Goal: Task Accomplishment & Management: Use online tool/utility

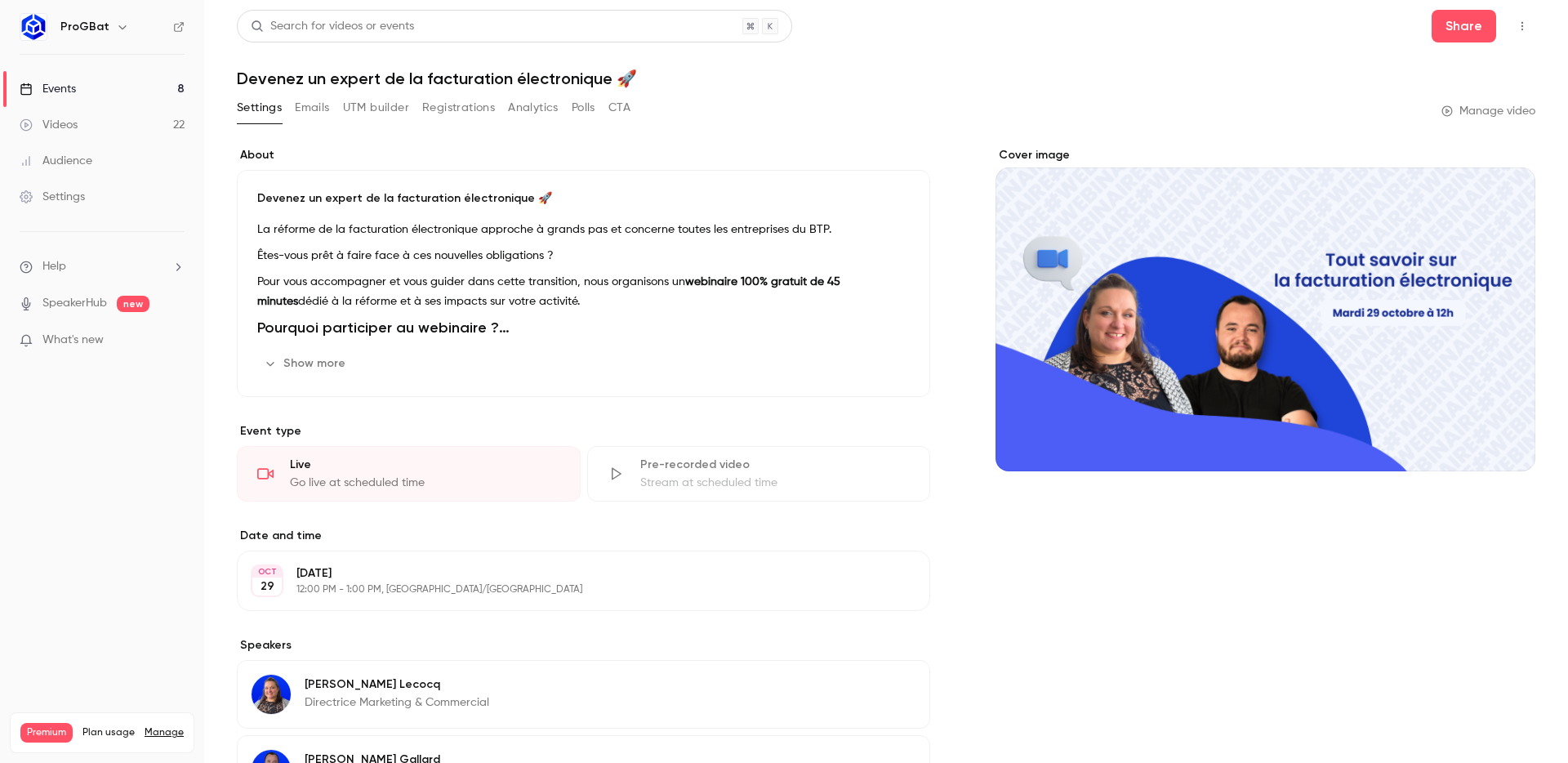
click at [89, 27] on h6 "ProGBat" at bounding box center [85, 27] width 49 height 17
click at [117, 25] on icon "button" at bounding box center [123, 27] width 13 height 13
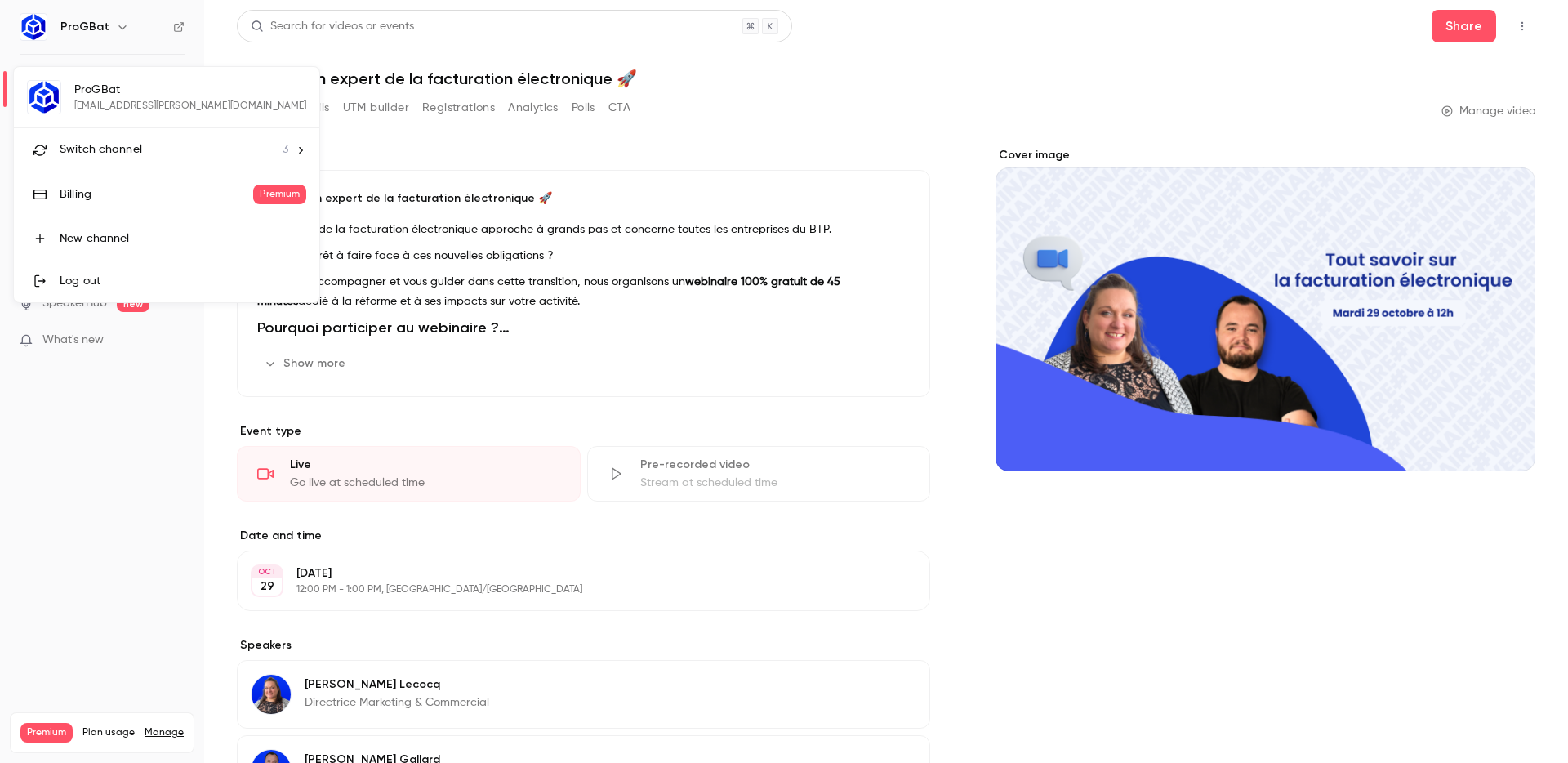
click at [103, 139] on li "Switch channel 3" at bounding box center [166, 149] width 305 height 43
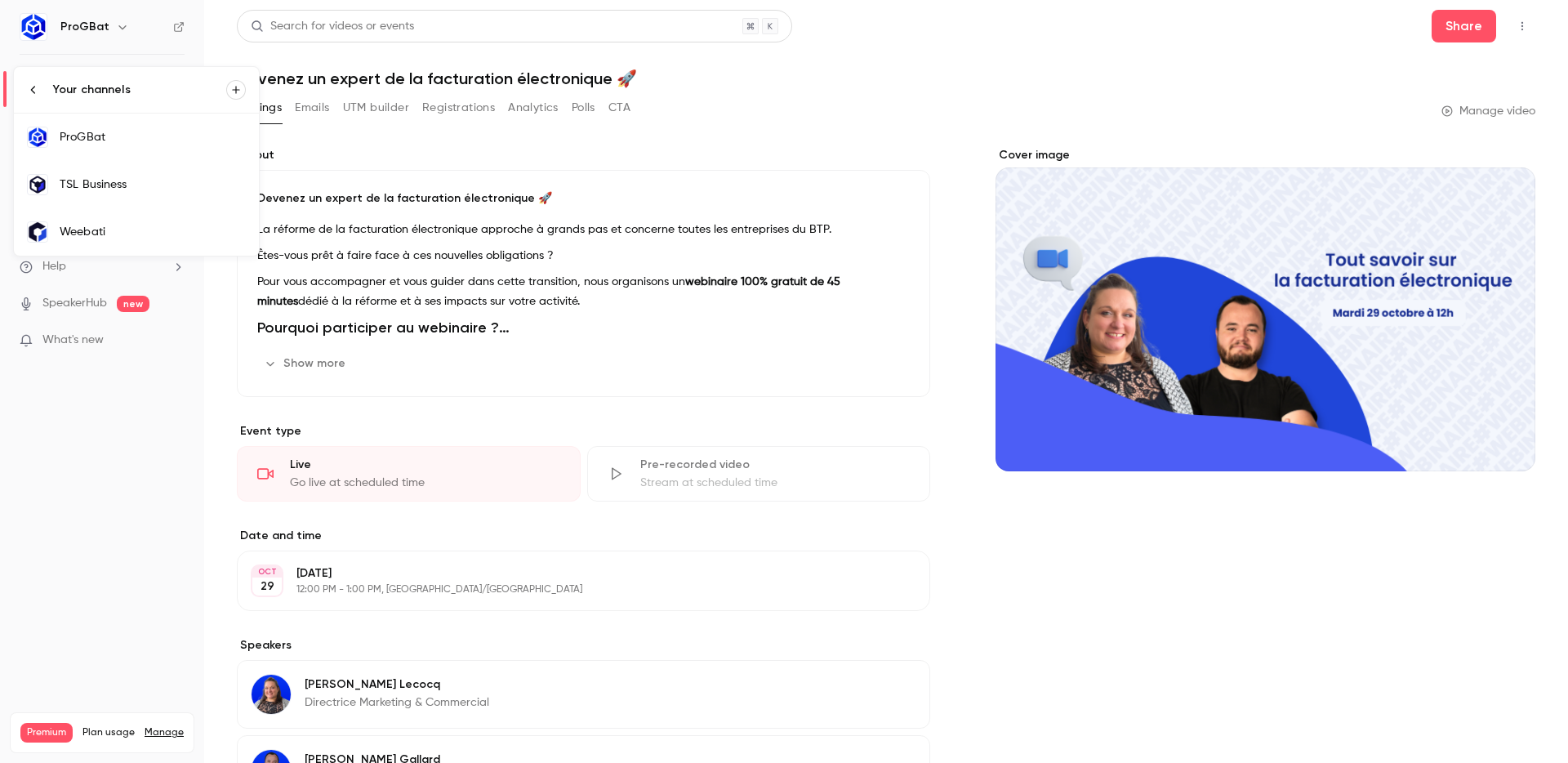
click at [80, 180] on div "TSL Business" at bounding box center [153, 185] width 186 height 17
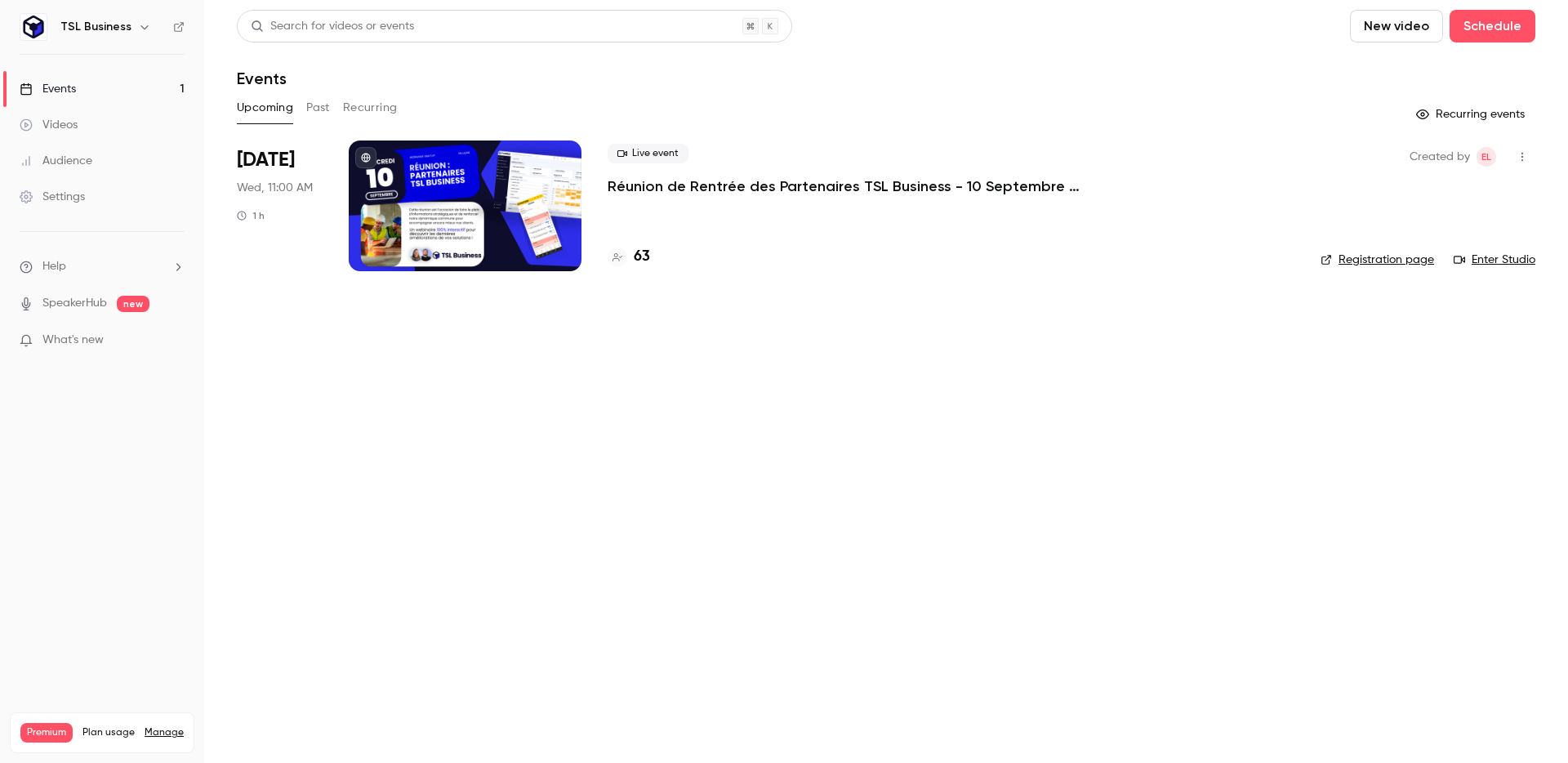
click at [322, 149] on div "[DATE] Wed, 11:00 AM 1 h" at bounding box center [279, 206] width 86 height 131
click at [317, 168] on div "[DATE] Wed, 11:00 AM 1 h" at bounding box center [279, 206] width 86 height 131
click at [445, 187] on div at bounding box center [465, 206] width 232 height 131
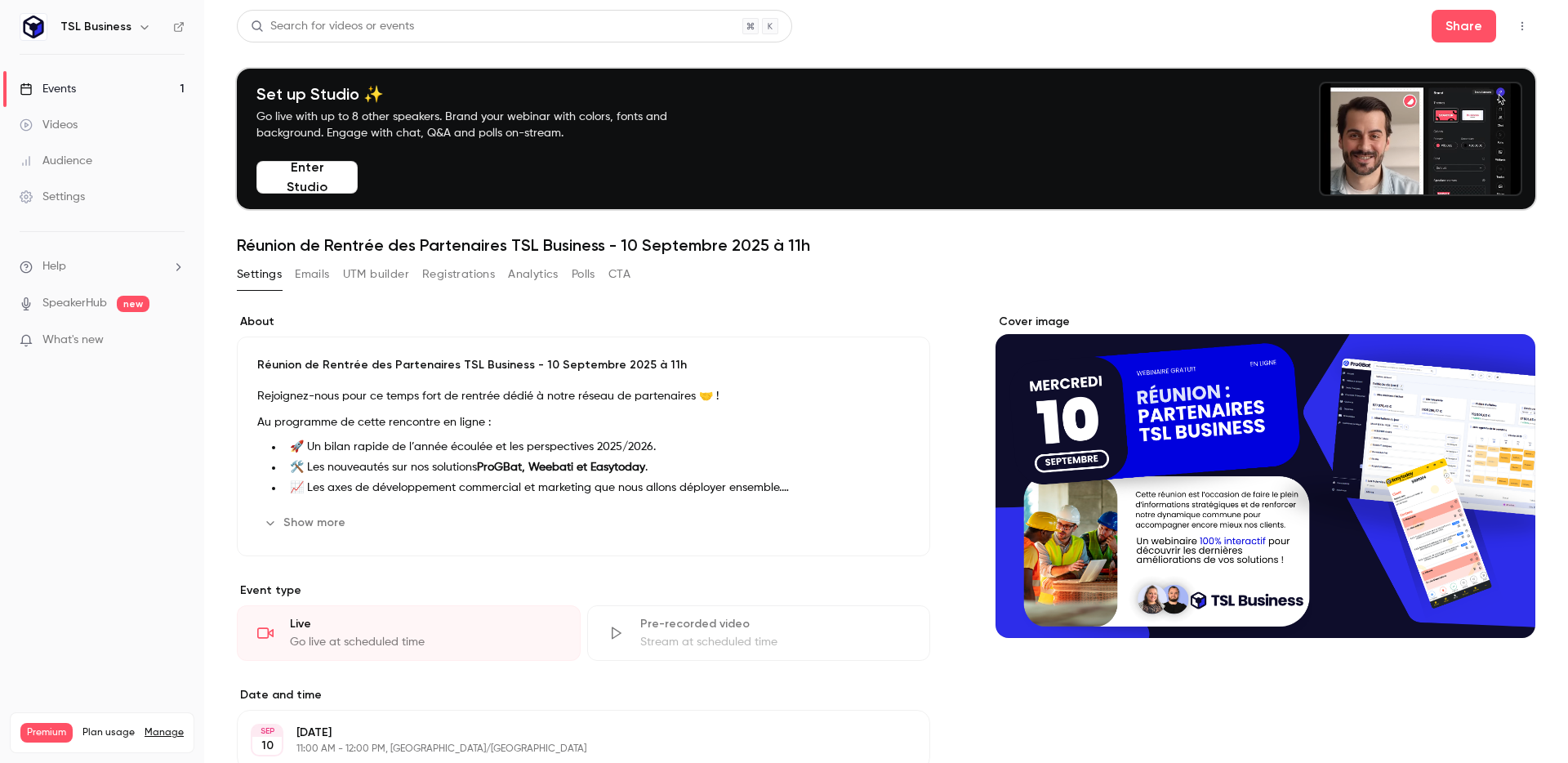
click at [370, 269] on button "UTM builder" at bounding box center [376, 274] width 66 height 26
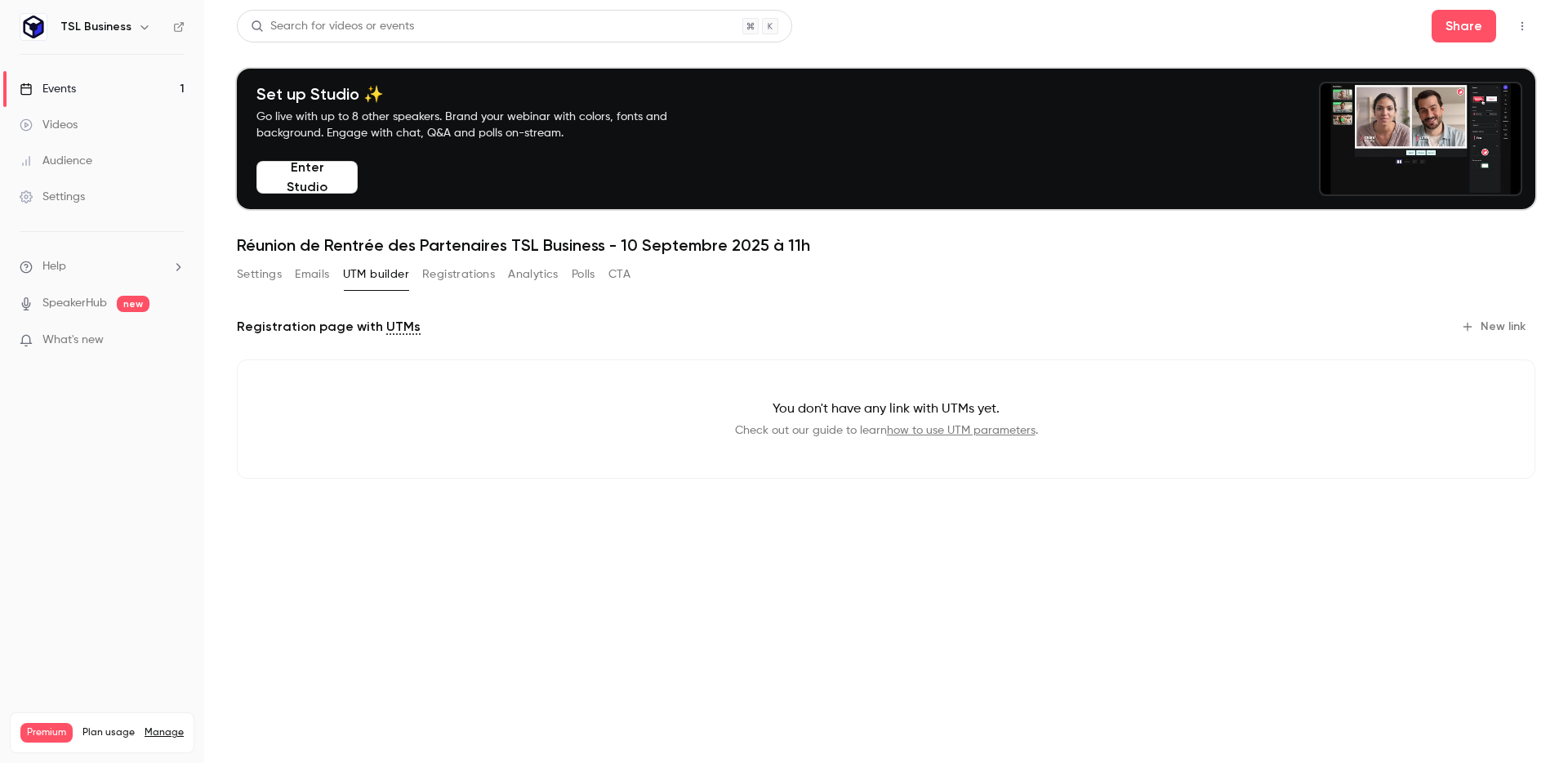
click at [1498, 328] on button "New link" at bounding box center [1495, 327] width 81 height 26
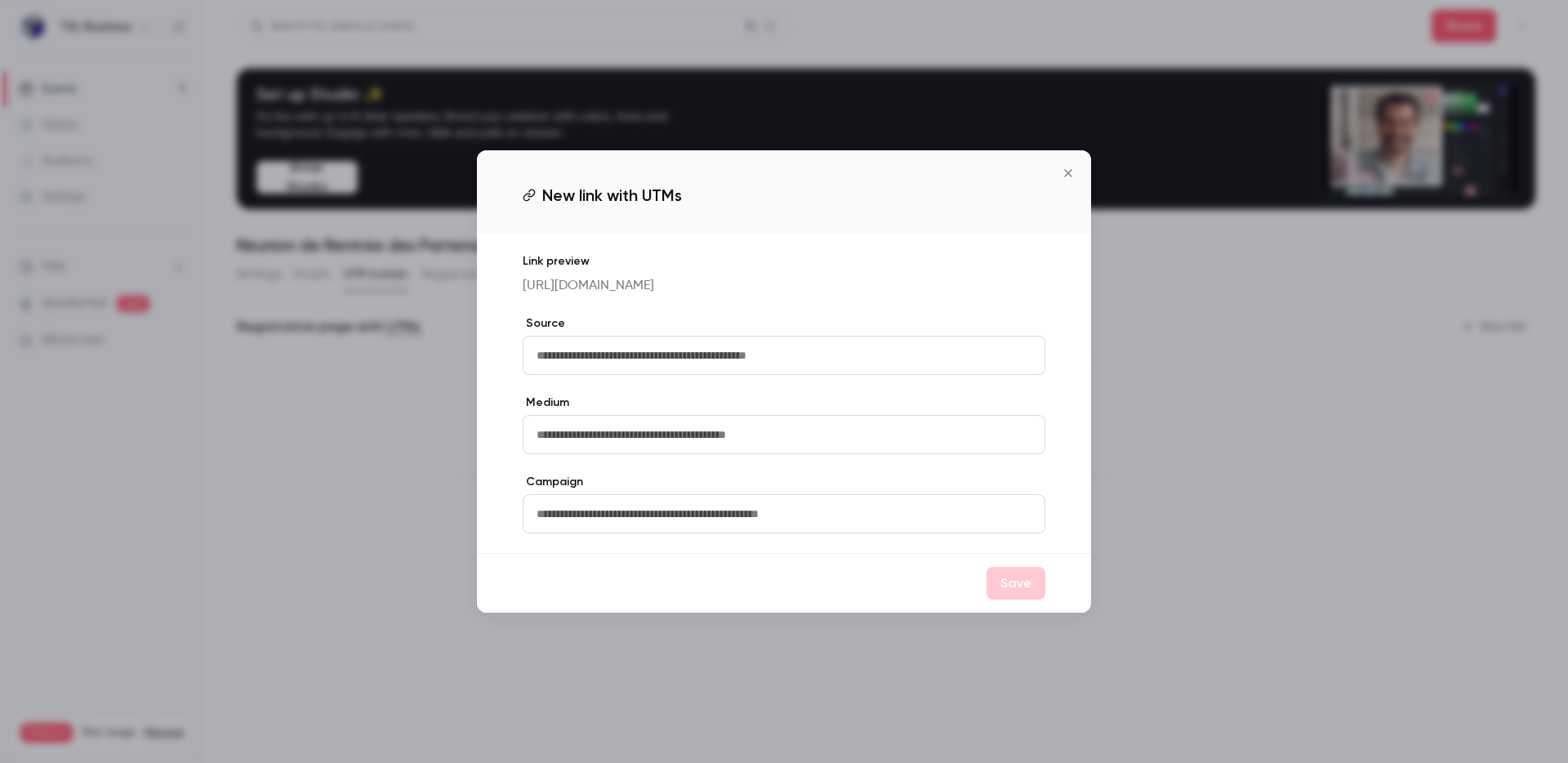
click at [724, 368] on input "text" at bounding box center [784, 355] width 523 height 40
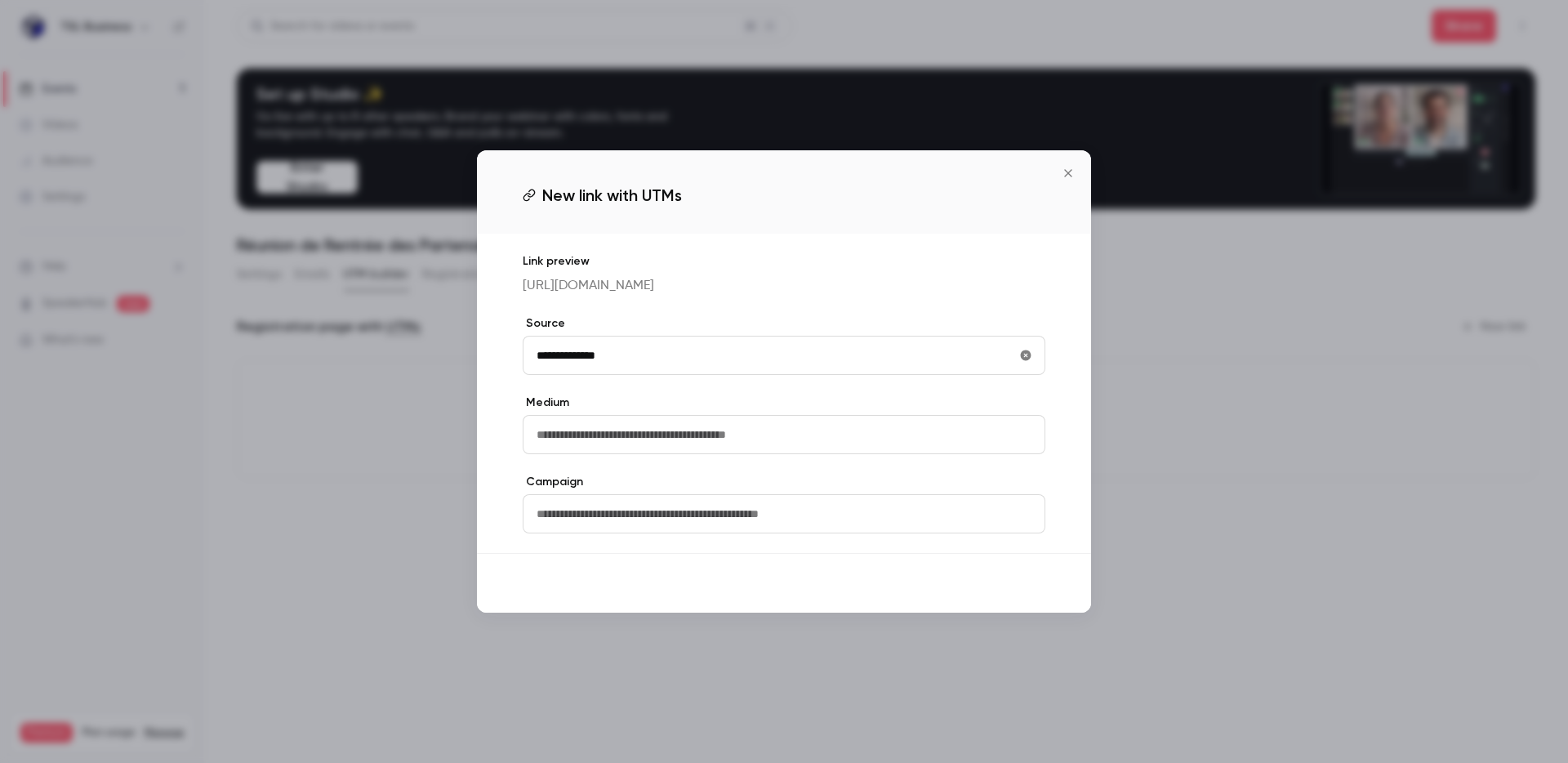
type input "**********"
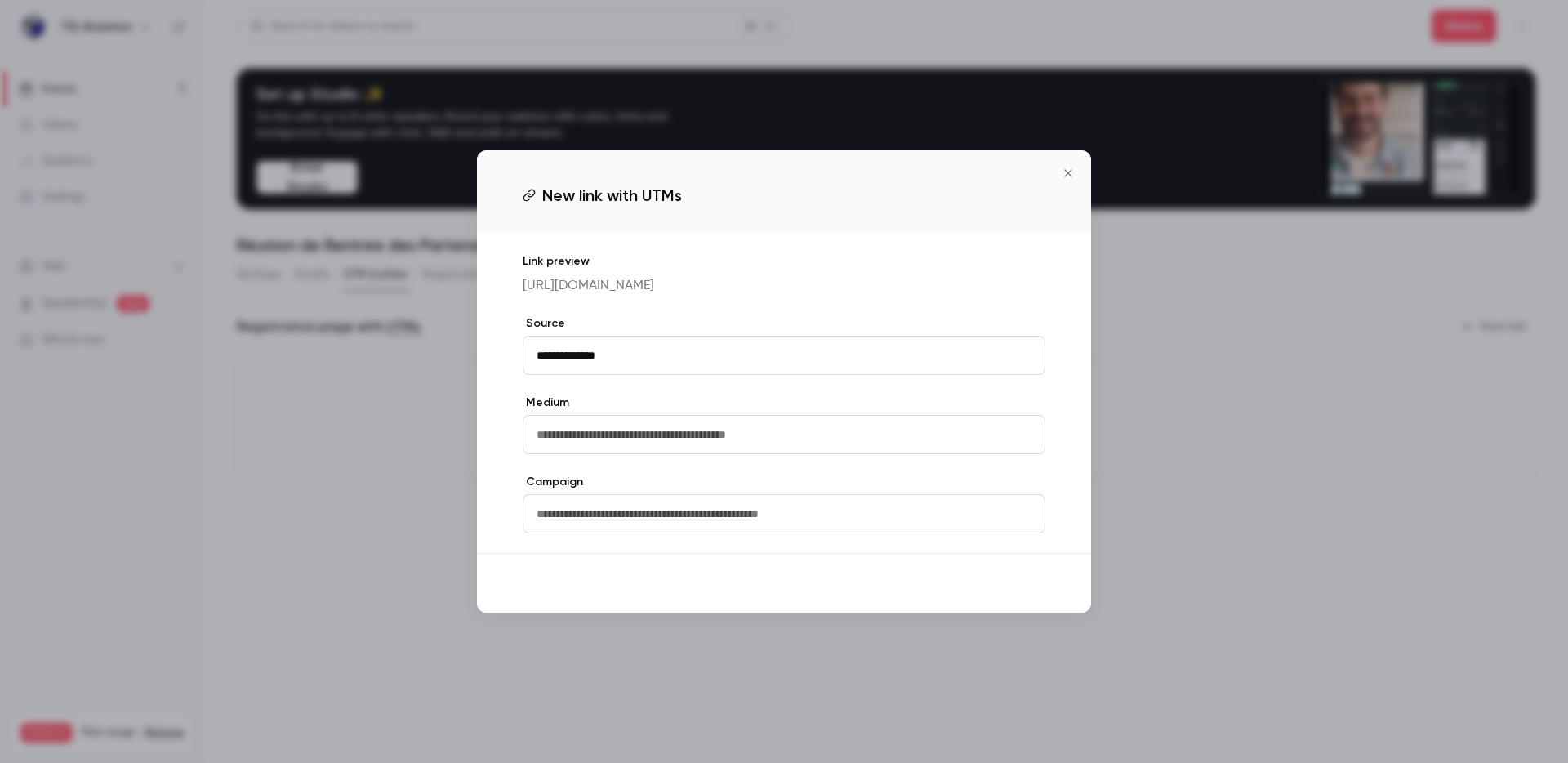
click at [1006, 599] on button "Save" at bounding box center [1016, 583] width 59 height 32
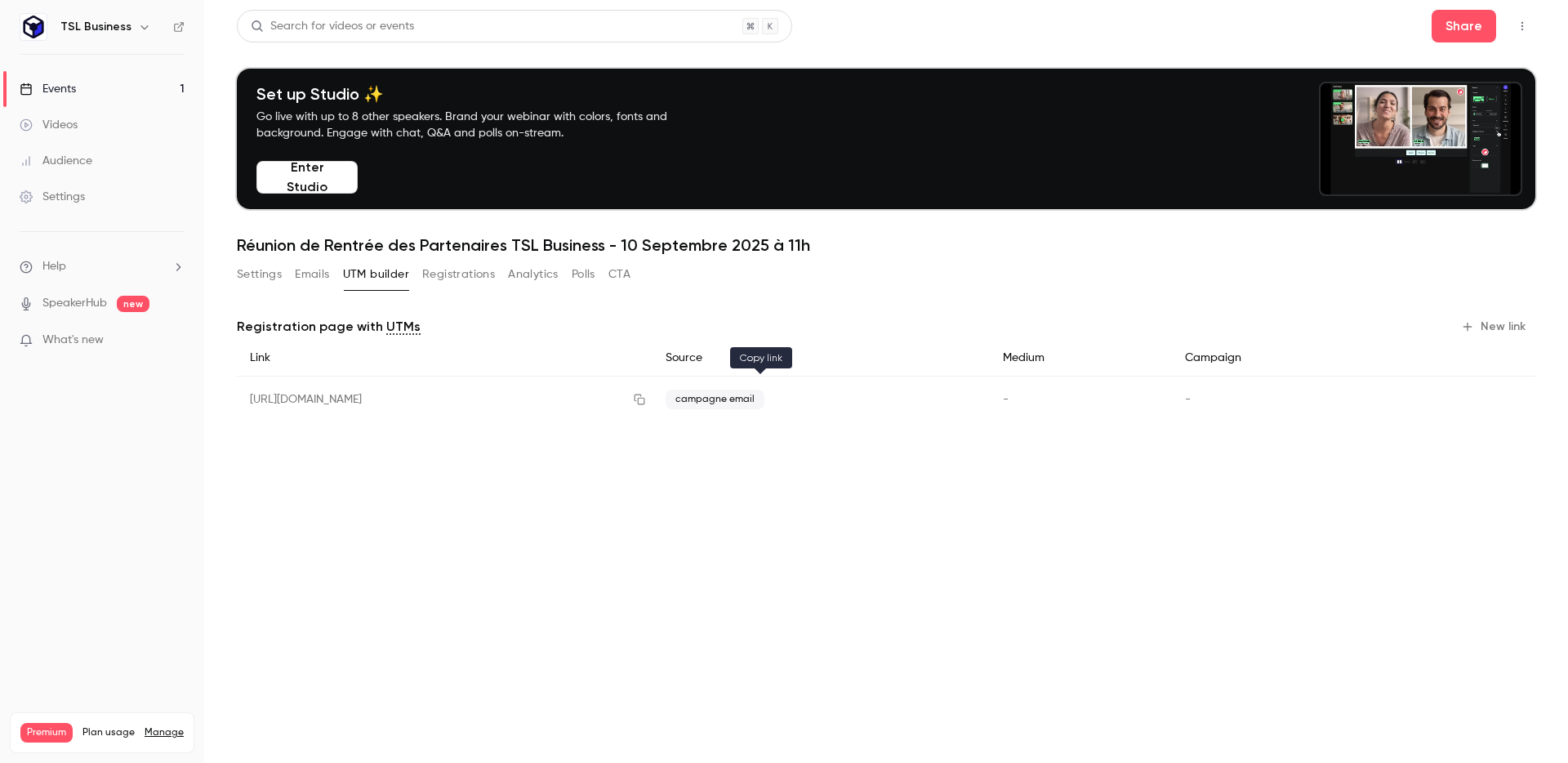
click at [646, 401] on icon "button" at bounding box center [639, 399] width 13 height 11
